Goal: Information Seeking & Learning: Learn about a topic

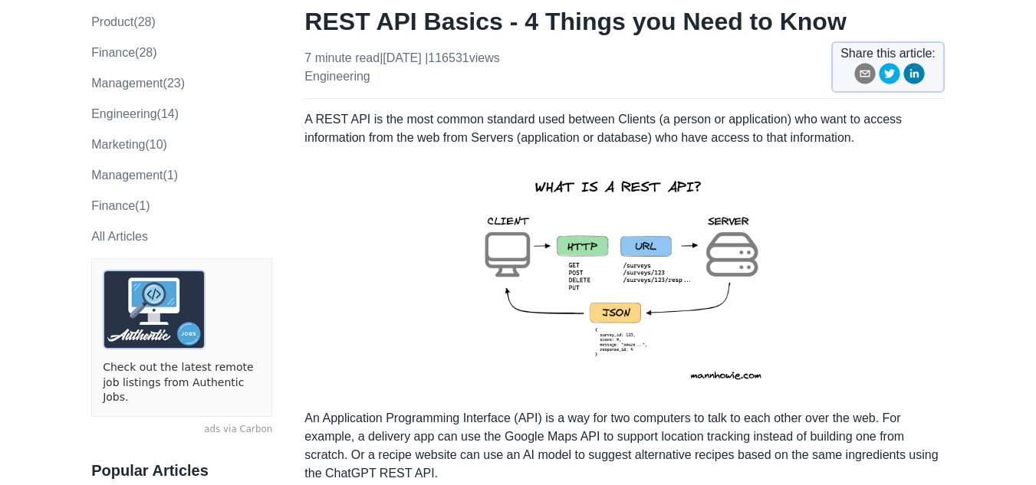
scroll to position [135, 0]
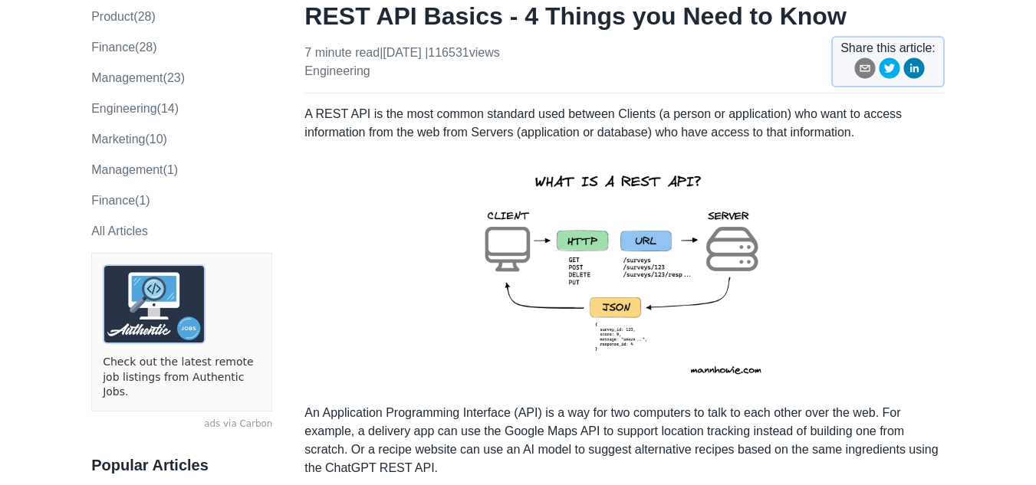
click at [691, 273] on img at bounding box center [625, 273] width 336 height 238
click at [690, 273] on img at bounding box center [625, 273] width 336 height 238
click at [688, 272] on img at bounding box center [625, 273] width 336 height 238
click at [688, 273] on img at bounding box center [625, 273] width 336 height 238
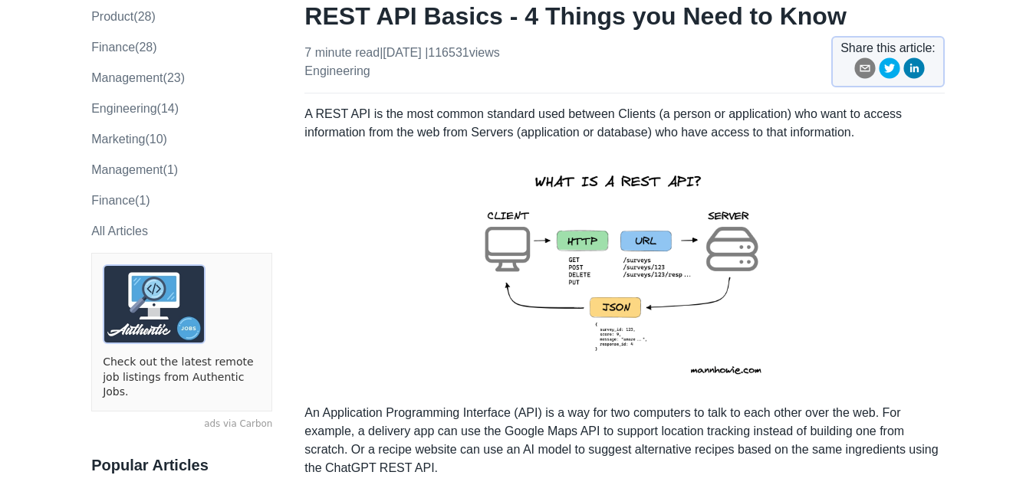
click at [688, 272] on img at bounding box center [625, 273] width 336 height 238
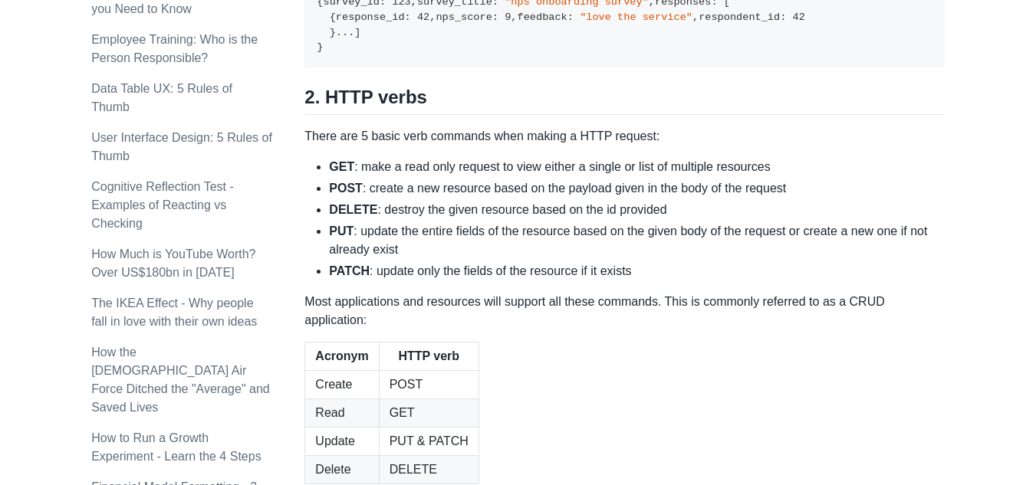
scroll to position [1364, 0]
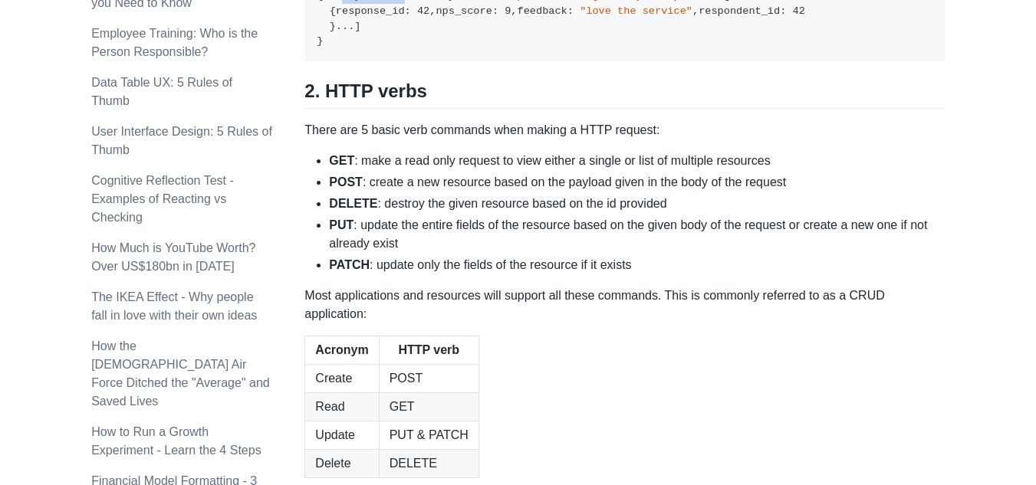
drag, startPoint x: 327, startPoint y: 117, endPoint x: 405, endPoint y: 114, distance: 78.2
click at [405, 48] on code "// HTTP status code: 200 { survey_id : 123 , survey_title : "nps onboarding sur…" at bounding box center [561, 11] width 488 height 72
drag, startPoint x: 325, startPoint y: 130, endPoint x: 541, endPoint y: 133, distance: 216.2
click at [541, 48] on code "// HTTP status code: 200 { survey_id : 123 , survey_title : "nps onboarding sur…" at bounding box center [561, 11] width 488 height 72
click at [470, 62] on pre "// HTTP status code: 200 { survey_id : 123 , survey_title : "nps onboarding sur…" at bounding box center [623, 12] width 639 height 100
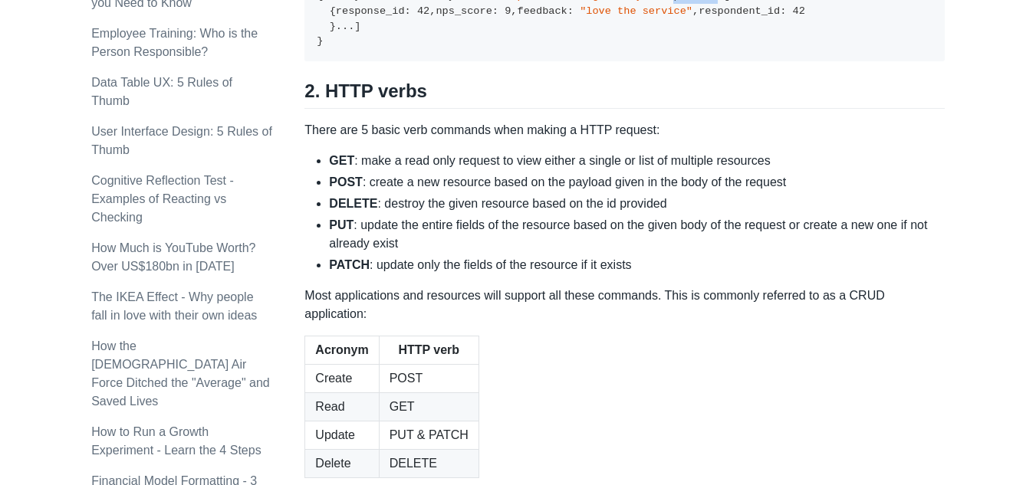
drag, startPoint x: 327, startPoint y: 144, endPoint x: 384, endPoint y: 147, distance: 56.8
click at [384, 48] on code "// HTTP status code: 200 { survey_id : 123 , survey_title : "nps onboarding sur…" at bounding box center [561, 11] width 488 height 72
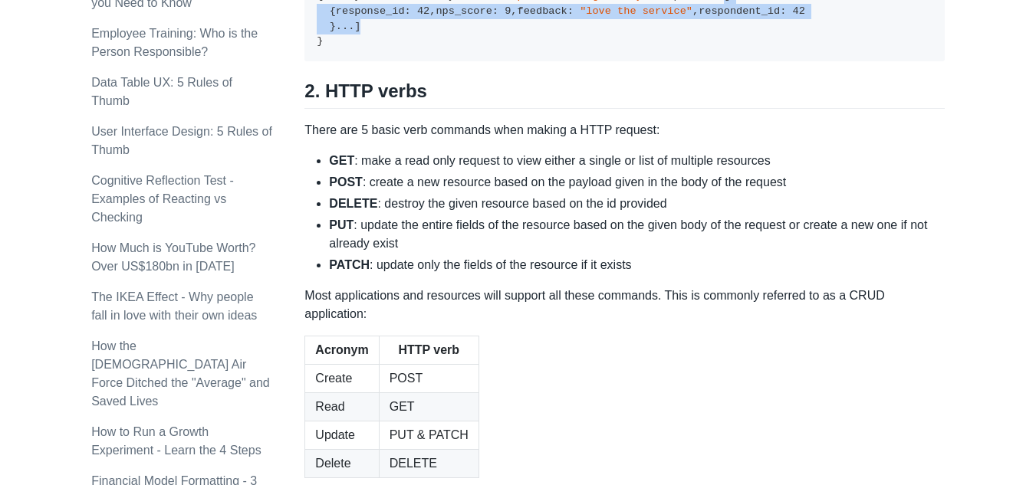
drag, startPoint x: 392, startPoint y: 147, endPoint x: 337, endPoint y: 271, distance: 135.6
click at [337, 62] on pre "// HTTP status code: 200 { survey_id : 123 , survey_title : "nps onboarding sur…" at bounding box center [623, 12] width 639 height 100
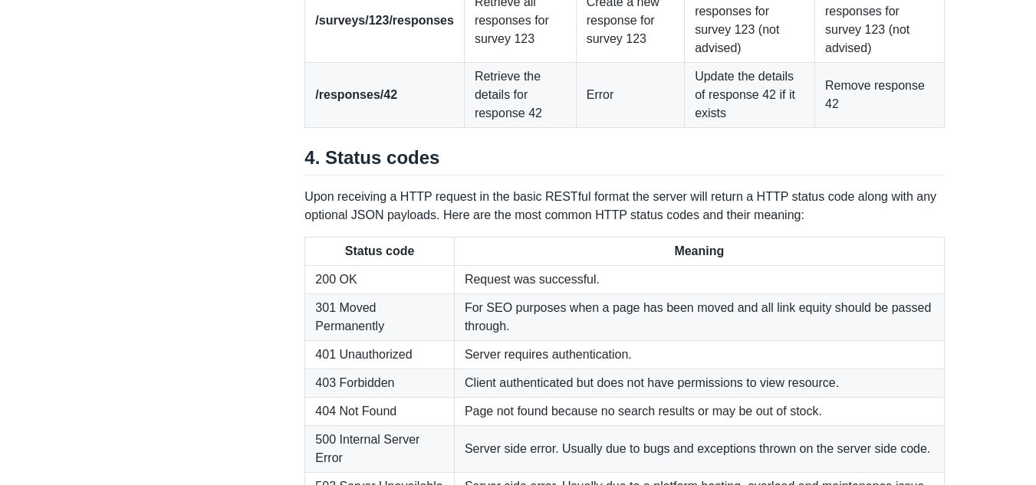
scroll to position [2335, 0]
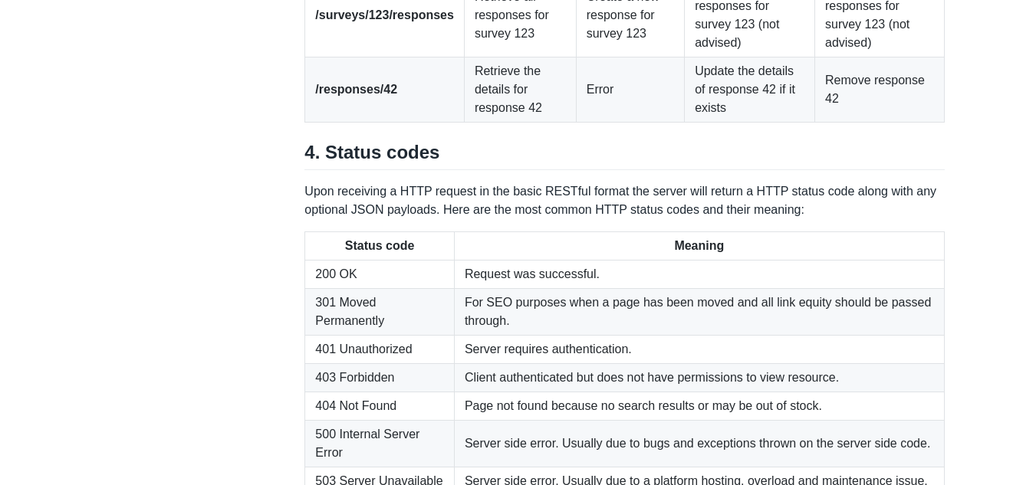
drag, startPoint x: 386, startPoint y: 145, endPoint x: 366, endPoint y: 146, distance: 20.0
